Goal: Find contact information: Find contact information

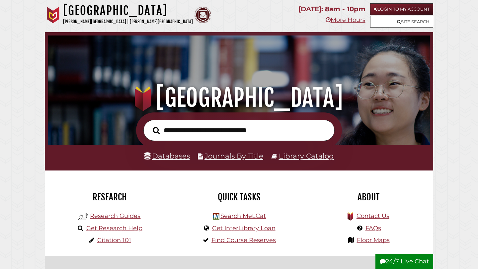
scroll to position [126, 378]
click at [269, 228] on link "Get InterLibrary Loan" at bounding box center [243, 228] width 63 height 7
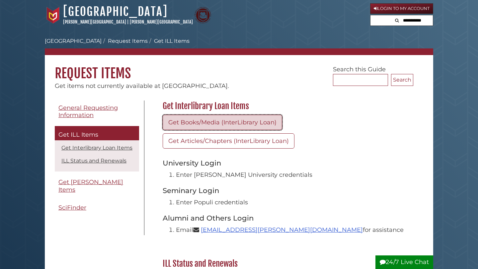
click at [223, 124] on link "Get Books/Media (InterLibrary Loan)" at bounding box center [222, 122] width 119 height 15
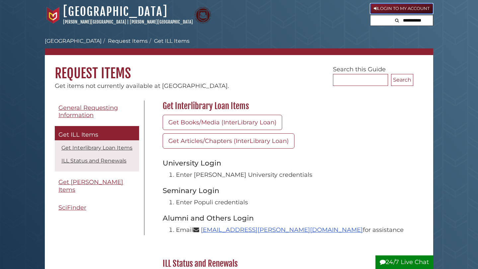
click at [393, 9] on link "Login to My Account" at bounding box center [401, 8] width 63 height 11
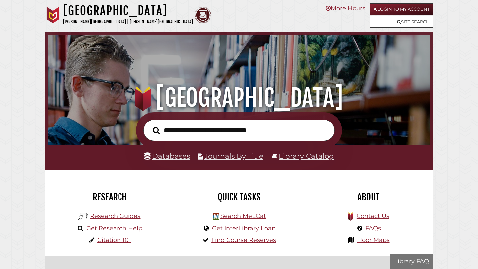
scroll to position [126, 378]
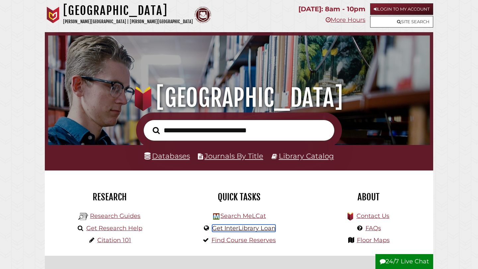
click at [232, 230] on link "Get InterLibrary Loan" at bounding box center [243, 228] width 63 height 7
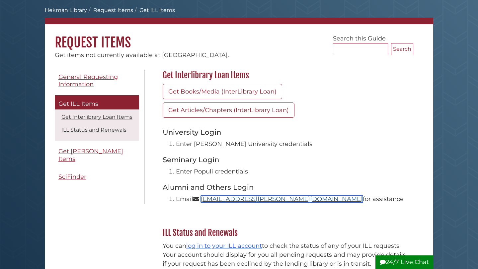
click at [219, 199] on link "[EMAIL_ADDRESS][PERSON_NAME][DOMAIN_NAME]" at bounding box center [282, 198] width 162 height 7
